Goal: Task Accomplishment & Management: Use online tool/utility

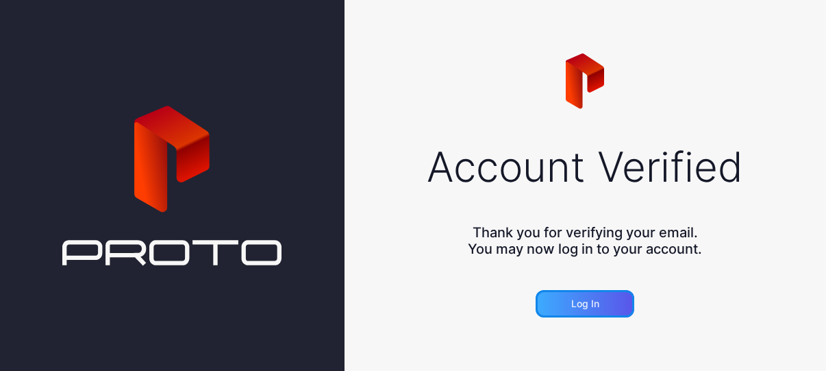
click at [587, 292] on div "Log in" at bounding box center [585, 303] width 99 height 27
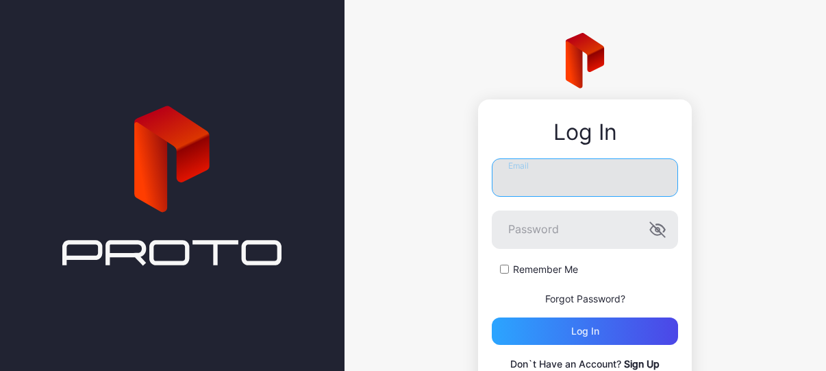
click at [563, 177] on input "Email" at bounding box center [585, 177] width 186 height 38
type input "**********"
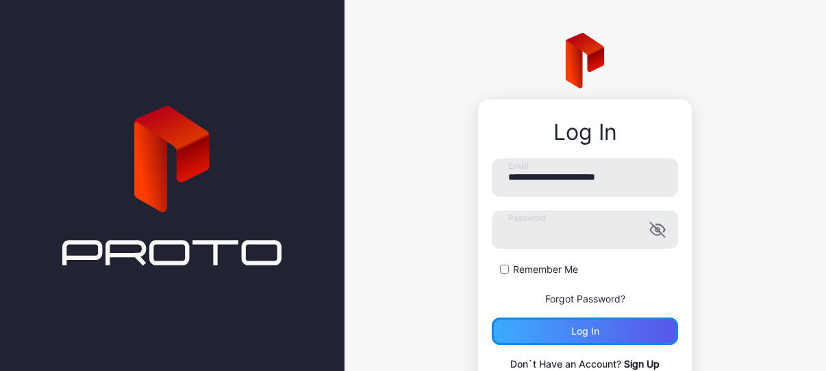
click at [547, 332] on div "Log in" at bounding box center [585, 330] width 186 height 27
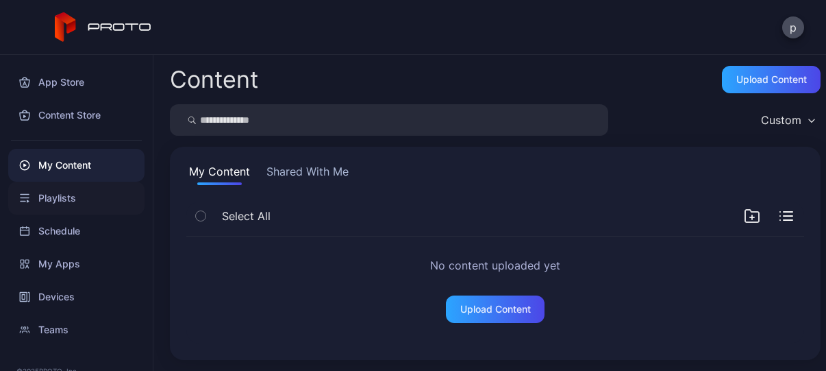
click at [77, 197] on div "Playlists" at bounding box center [76, 198] width 136 height 33
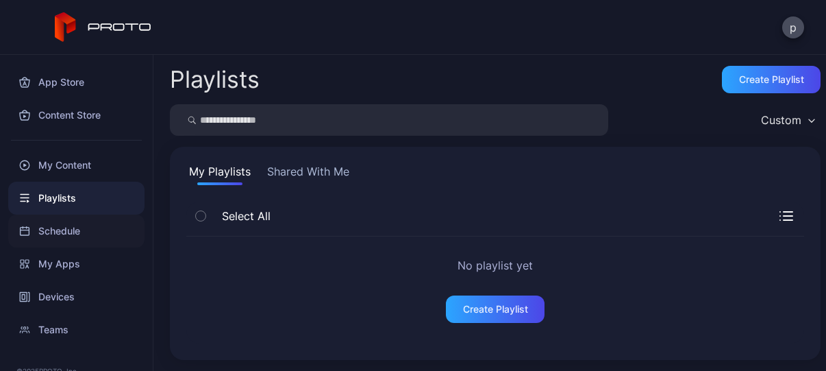
click at [62, 223] on div "Schedule" at bounding box center [76, 230] width 136 height 33
